Goal: Book appointment/travel/reservation

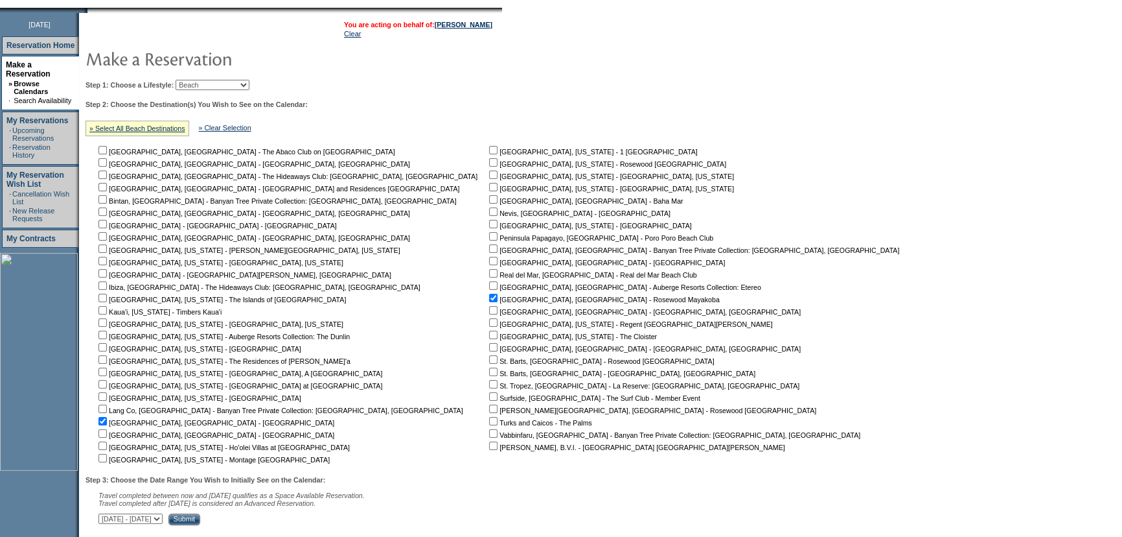
scroll to position [393, 0]
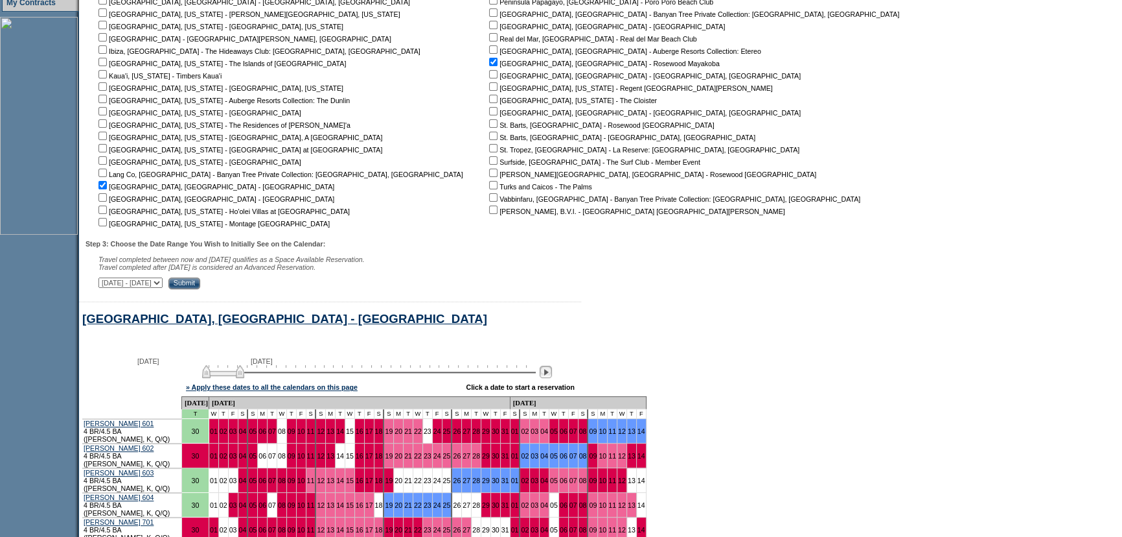
click at [552, 376] on img at bounding box center [546, 371] width 12 height 12
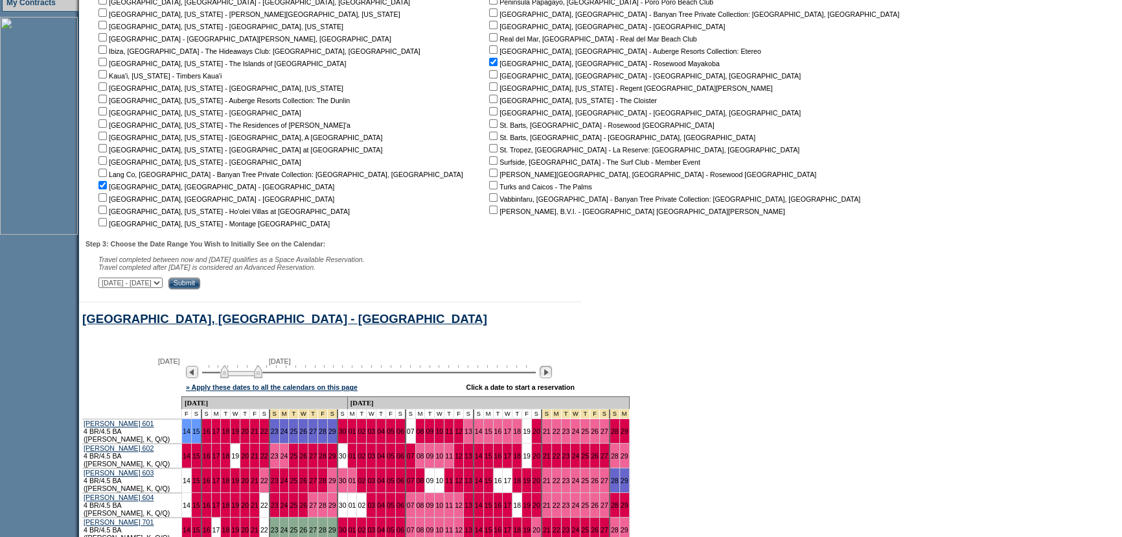
click at [552, 376] on img at bounding box center [546, 371] width 12 height 12
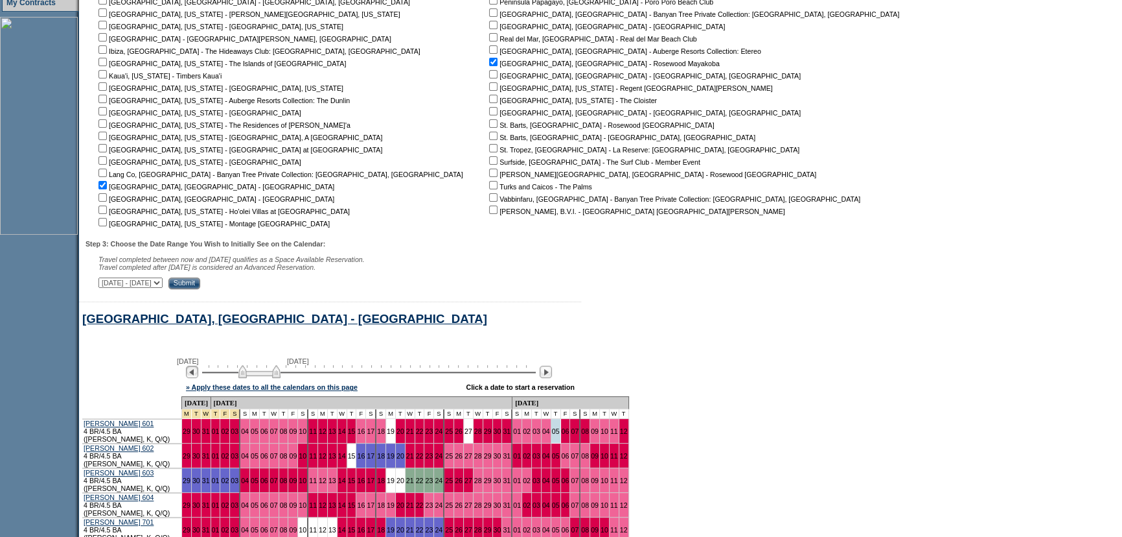
click at [198, 378] on img at bounding box center [192, 371] width 12 height 12
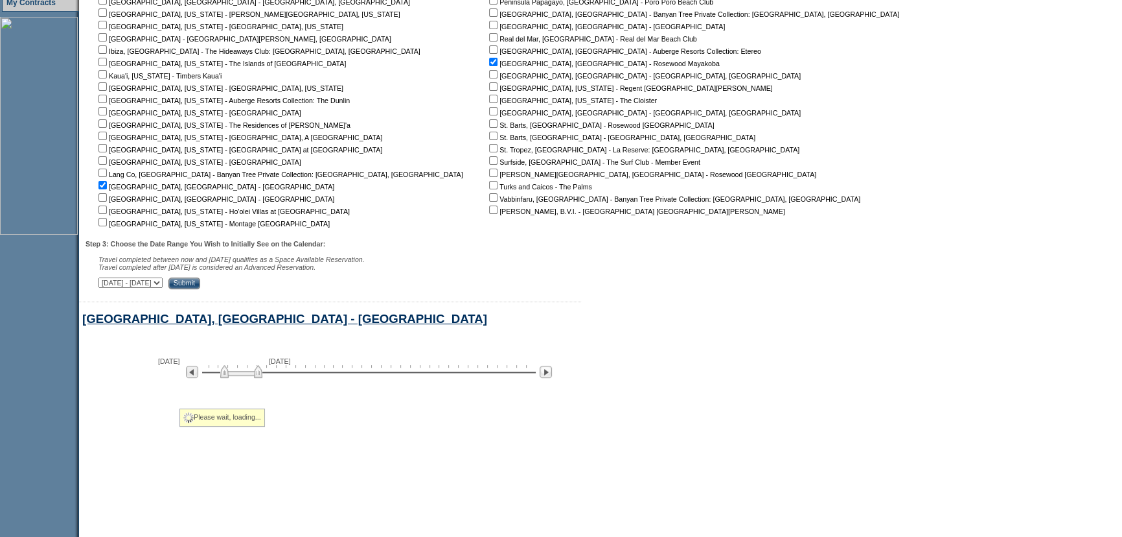
click at [611, 327] on div "[GEOGRAPHIC_DATA], [GEOGRAPHIC_DATA] - [GEOGRAPHIC_DATA]" at bounding box center [495, 323] width 833 height 22
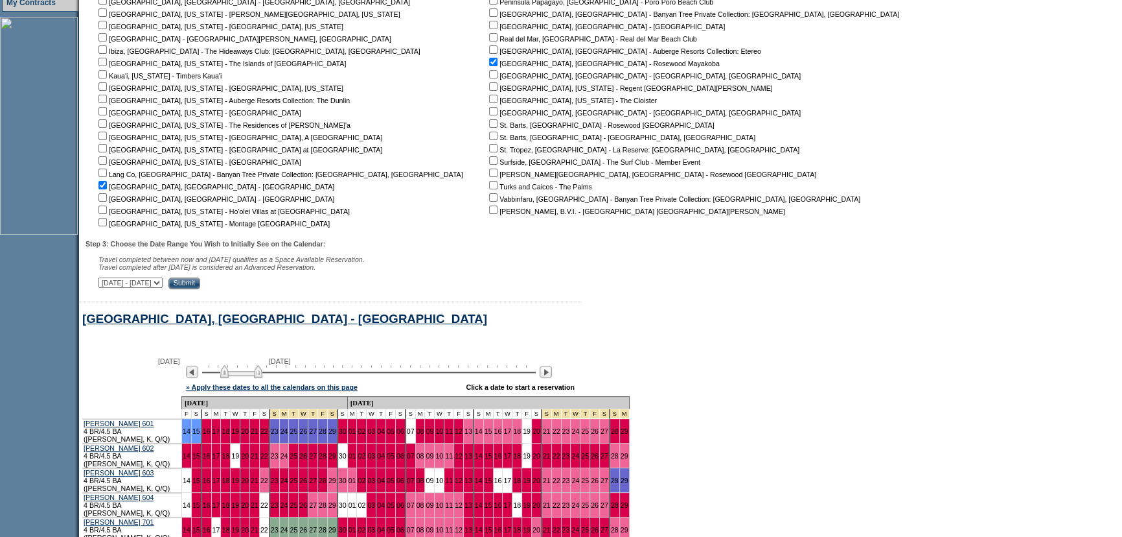
click at [621, 330] on div "[GEOGRAPHIC_DATA], [GEOGRAPHIC_DATA] - [GEOGRAPHIC_DATA]" at bounding box center [495, 323] width 833 height 22
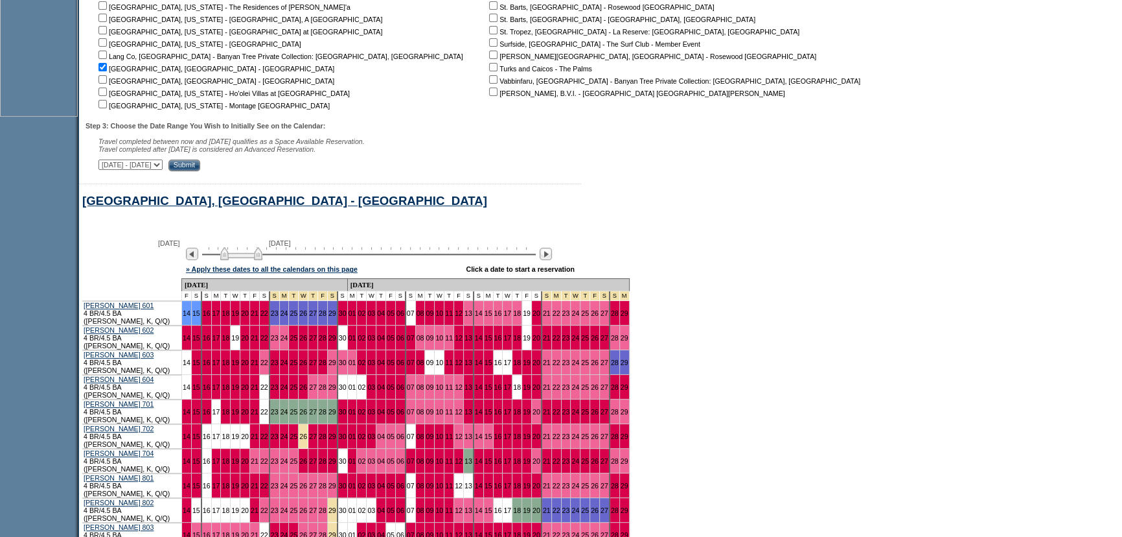
click at [680, 272] on div "» Apply these dates to all the calendars on this page Click a date to start a r…" at bounding box center [496, 269] width 829 height 17
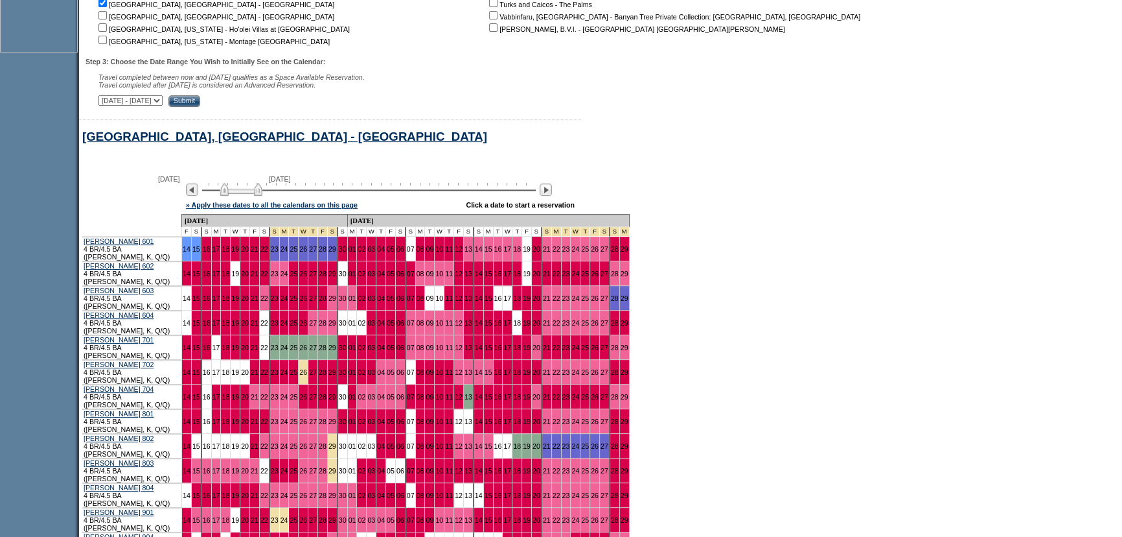
scroll to position [687, 0]
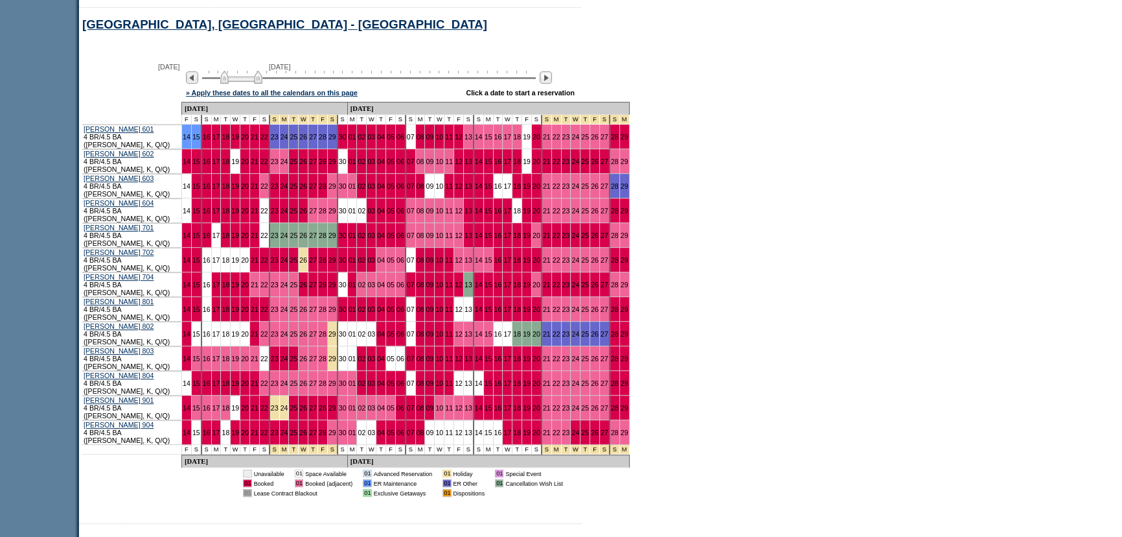
click at [802, 148] on form "Follow Us ::" at bounding box center [561, 96] width 1122 height 1567
click at [803, 148] on form "Follow Us ::" at bounding box center [561, 96] width 1122 height 1567
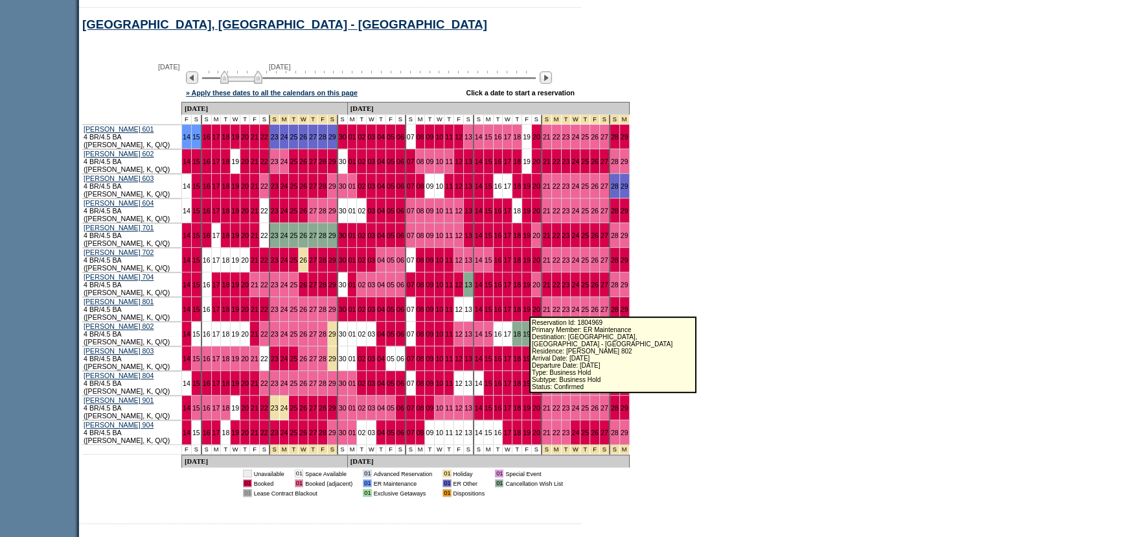
click at [571, 330] on link "24" at bounding box center [575, 334] width 8 height 8
